Goal: Task Accomplishment & Management: Complete application form

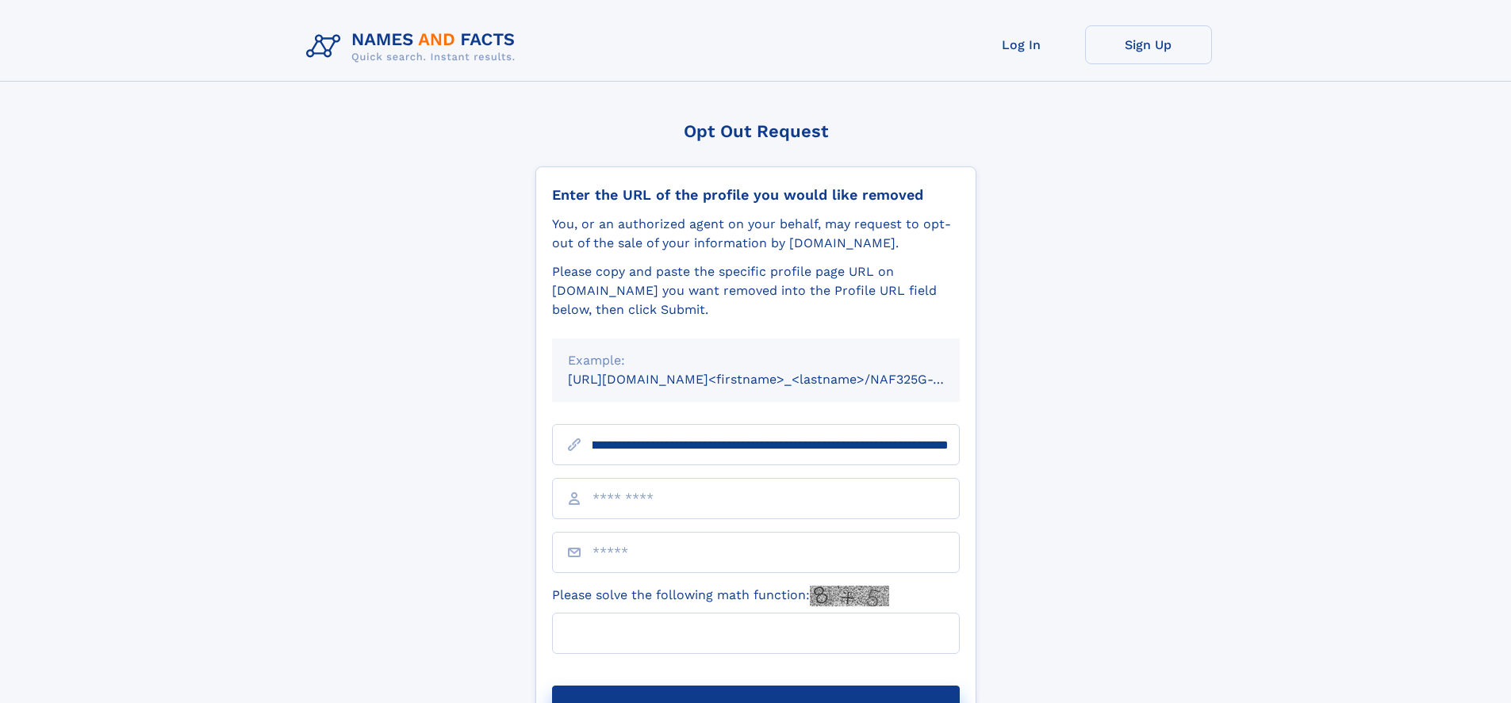
scroll to position [0, 175]
type input "**********"
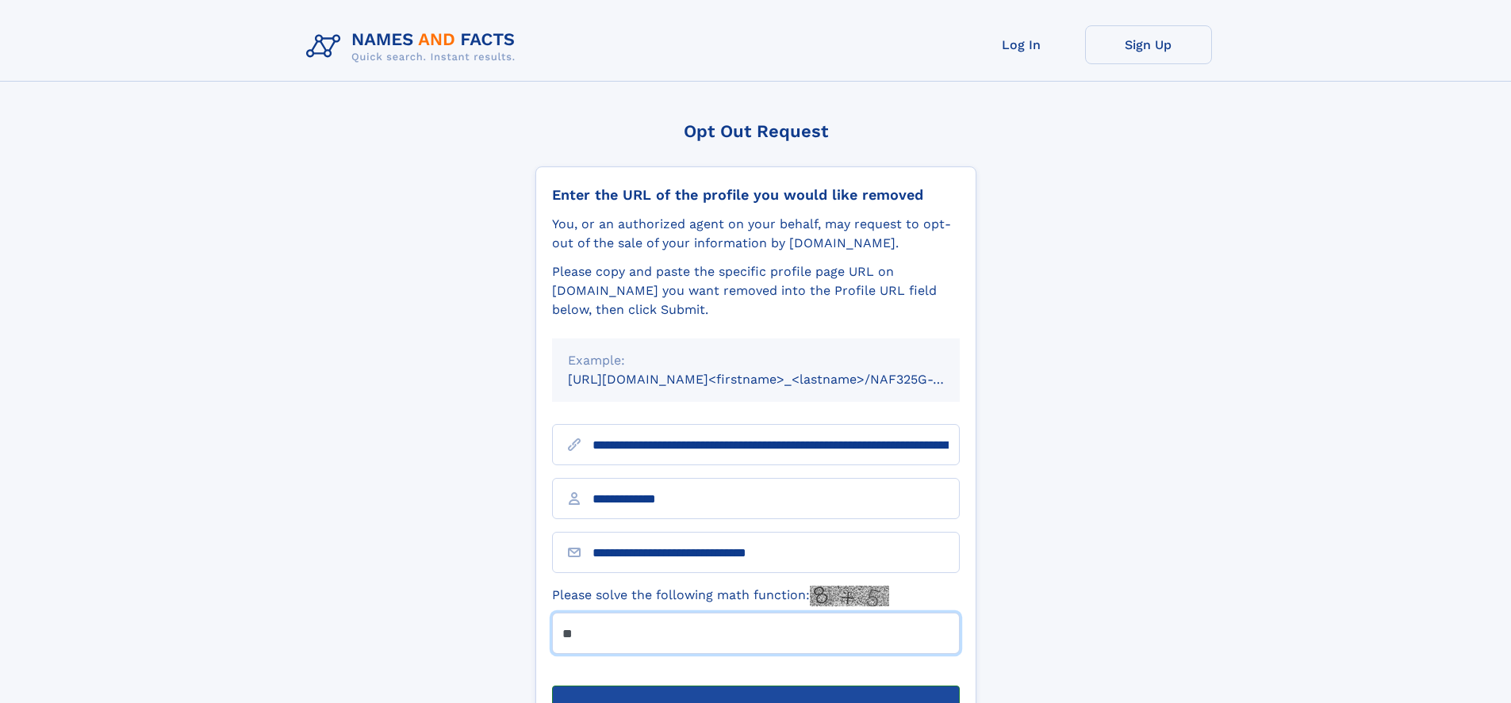
type input "**"
click at [755, 686] on button "Submit Opt Out Request" at bounding box center [756, 711] width 408 height 51
